Goal: Information Seeking & Learning: Understand process/instructions

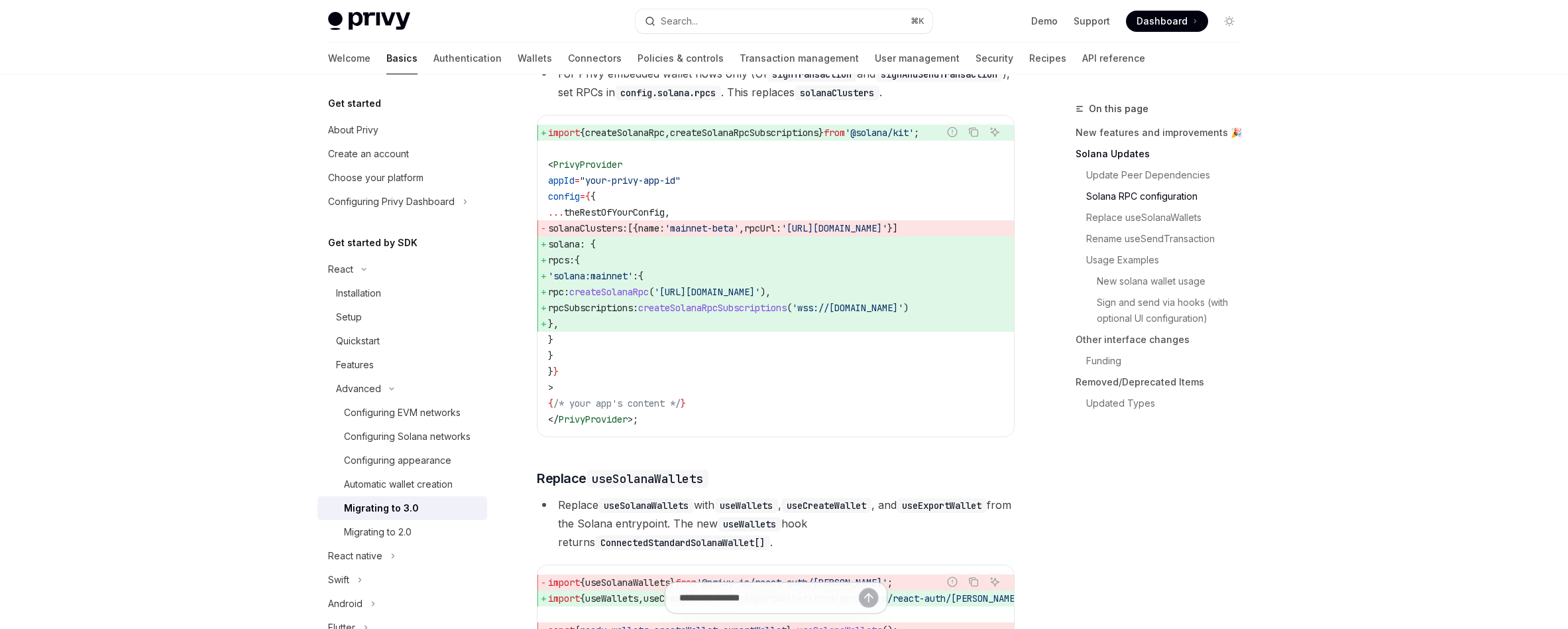
scroll to position [789, 0]
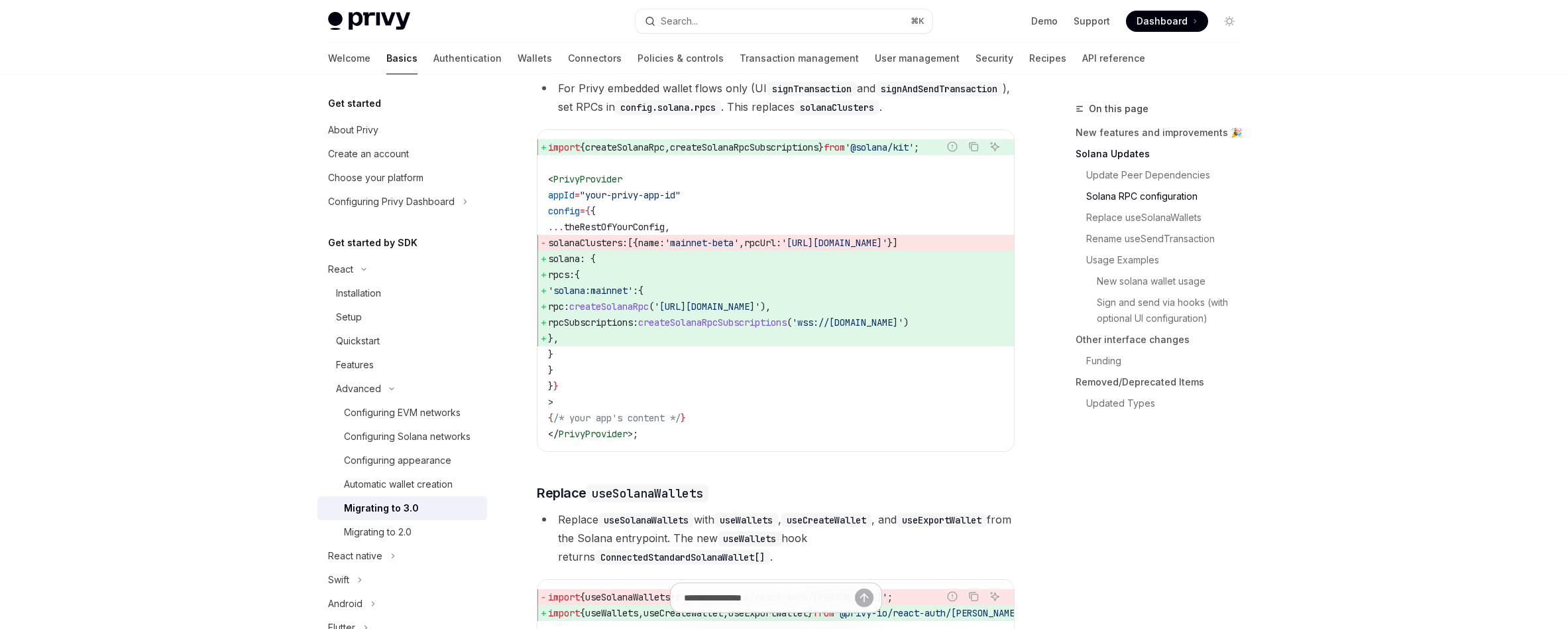
click at [636, 154] on span "createSolanaRpc" at bounding box center [625, 147] width 80 height 12
type textarea "*"
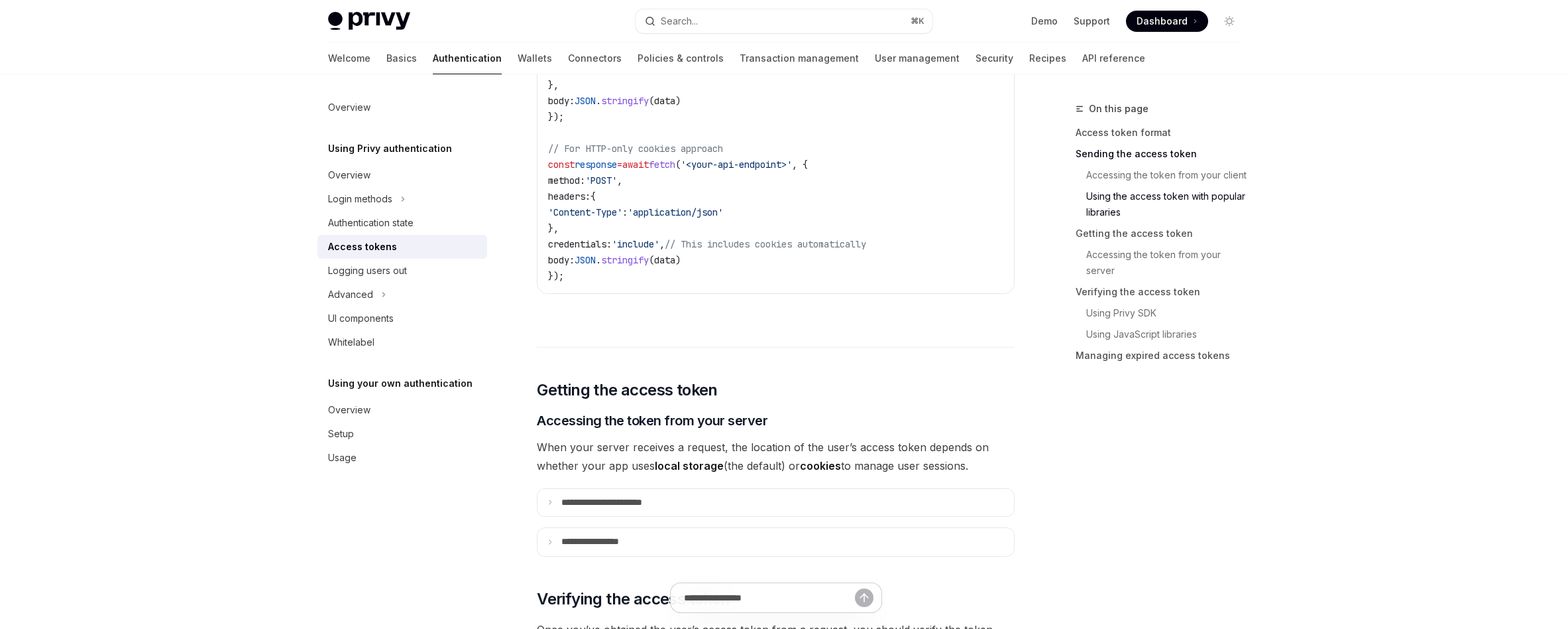
scroll to position [1400, 0]
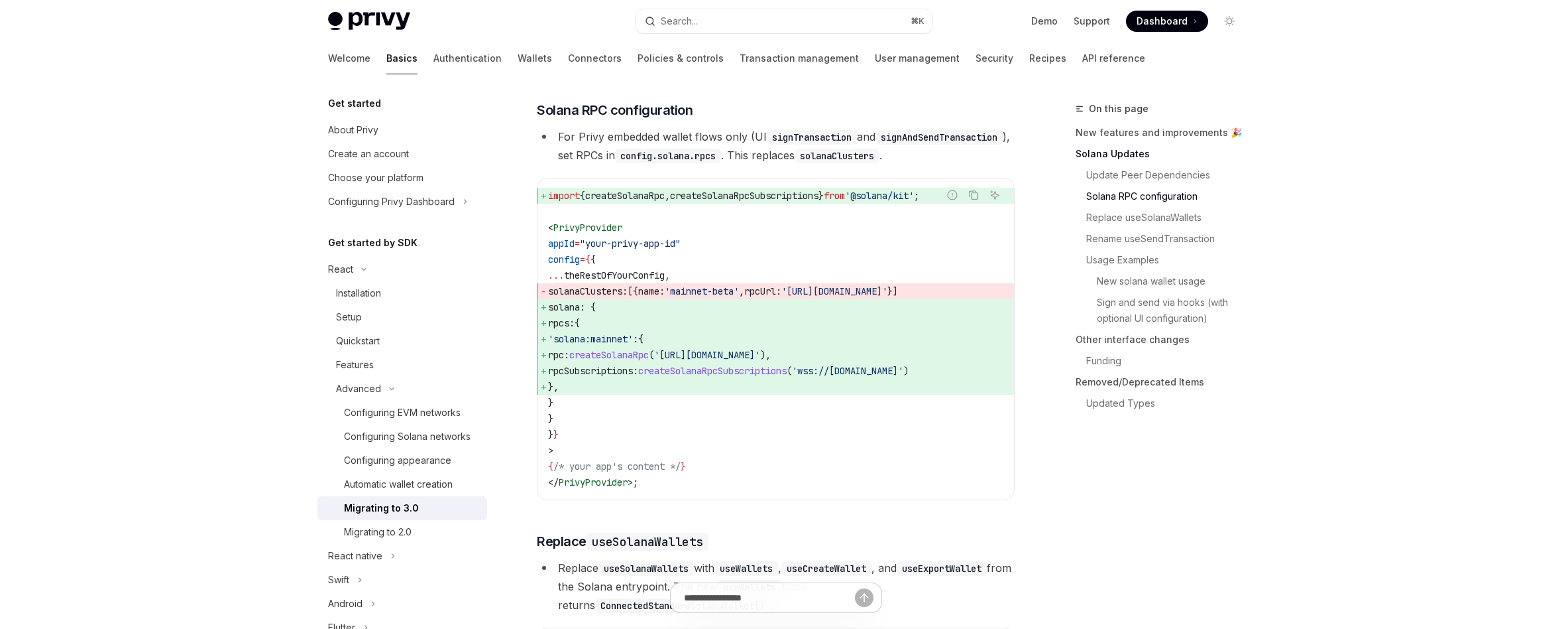
scroll to position [0, 100]
drag, startPoint x: 604, startPoint y: 388, endPoint x: 964, endPoint y: 390, distance: 360.0
click at [964, 379] on span "rpcSubscriptions: createSolanaRpcSubscriptions ( 'wss://[DOMAIN_NAME]' )" at bounding box center [776, 370] width 456 height 16
copy span "createSolanaRpcSubscriptions ( 'wss://[DOMAIN_NAME]' )"
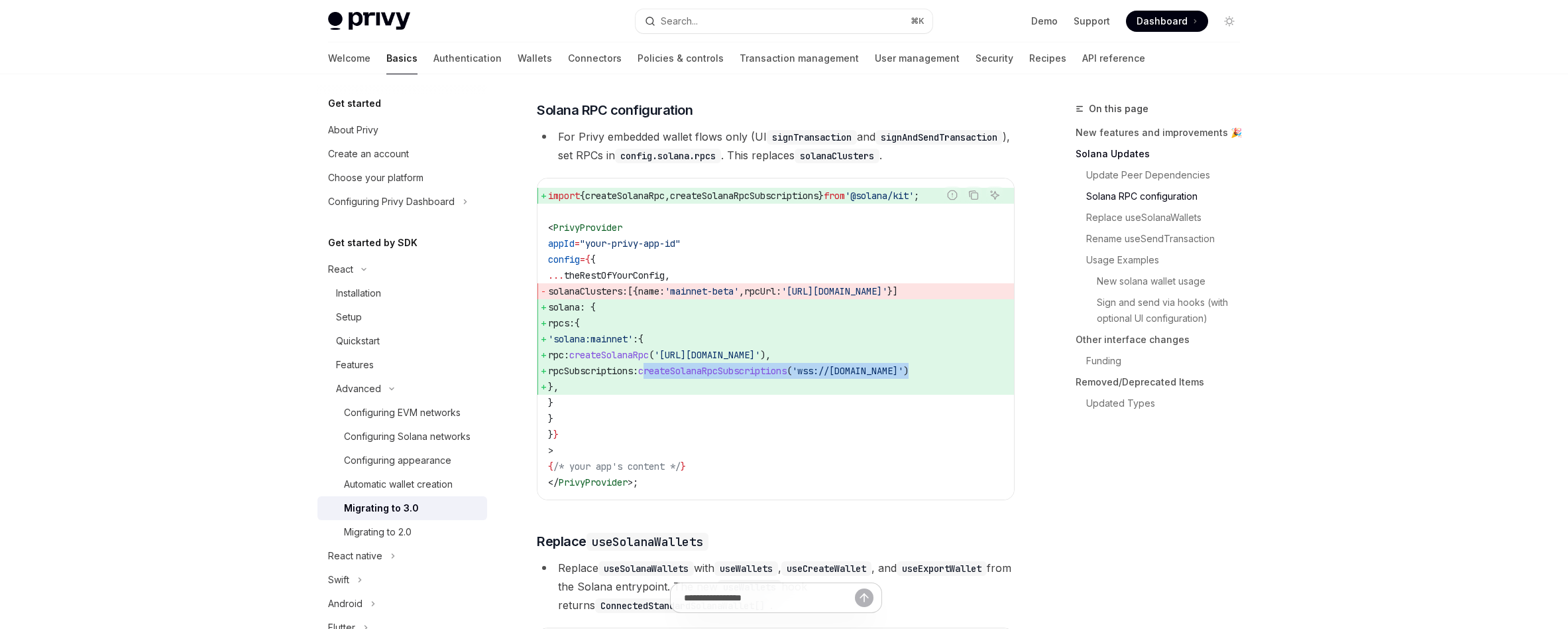
click at [649, 361] on span "createSolanaRpc" at bounding box center [609, 355] width 80 height 12
copy span "createSolanaRpc"
drag, startPoint x: 955, startPoint y: 392, endPoint x: 770, endPoint y: 394, distance: 185.0
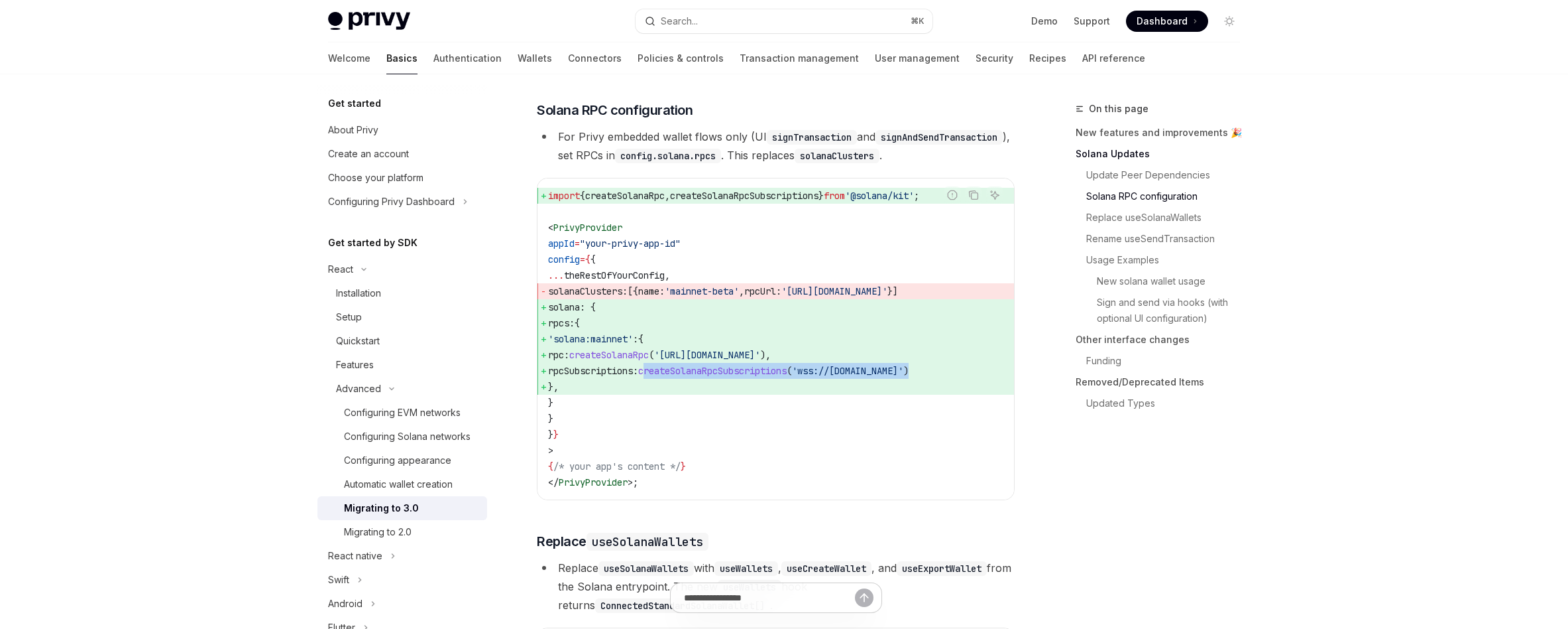
click at [792, 377] on span "'wss://[DOMAIN_NAME]'" at bounding box center [848, 370] width 112 height 12
copy span "wss://[DOMAIN_NAME]"
type textarea "*"
